Goal: Check status: Check status

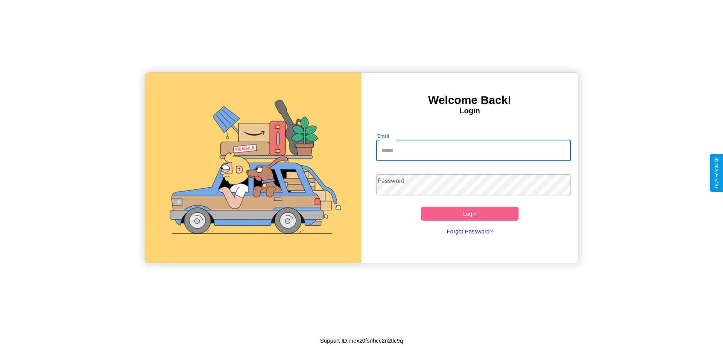
click at [473, 150] on input "Email" at bounding box center [473, 150] width 195 height 21
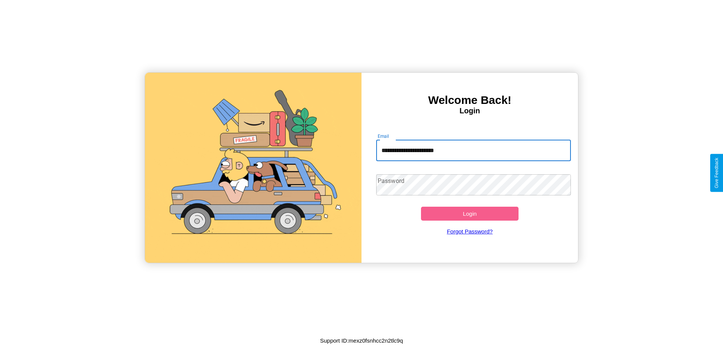
type input "**********"
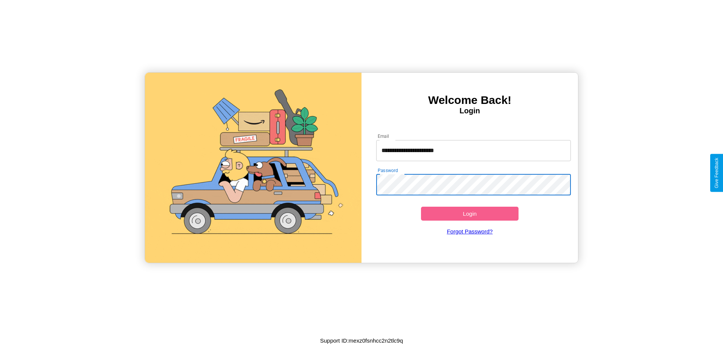
click at [470, 214] on button "Login" at bounding box center [470, 214] width 98 height 14
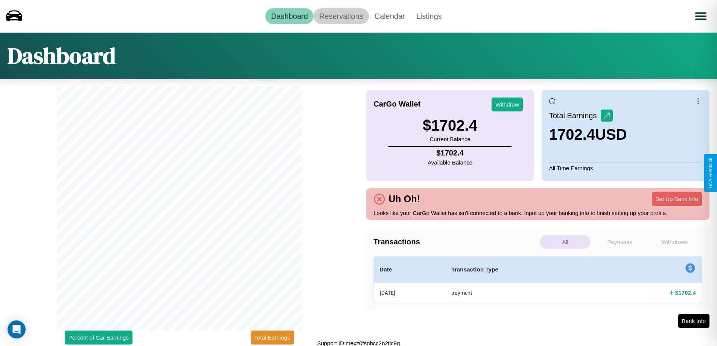
click at [341, 16] on link "Reservations" at bounding box center [341, 16] width 55 height 16
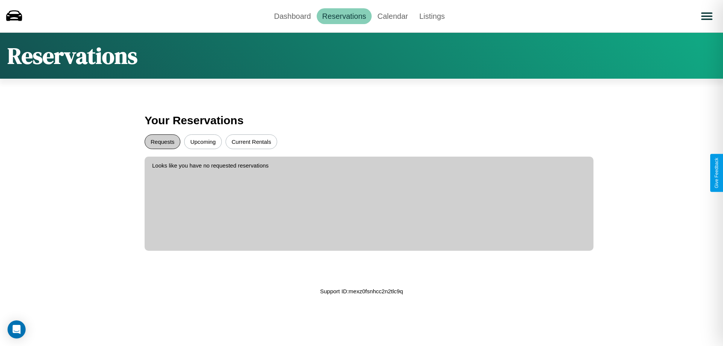
click at [162, 142] on button "Requests" at bounding box center [163, 141] width 36 height 15
click at [203, 142] on button "Upcoming" at bounding box center [203, 141] width 38 height 15
click at [292, 16] on link "Dashboard" at bounding box center [293, 16] width 48 height 16
